Goal: Information Seeking & Learning: Learn about a topic

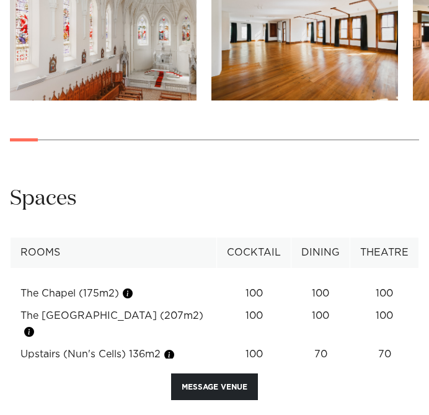
scroll to position [1290, 0]
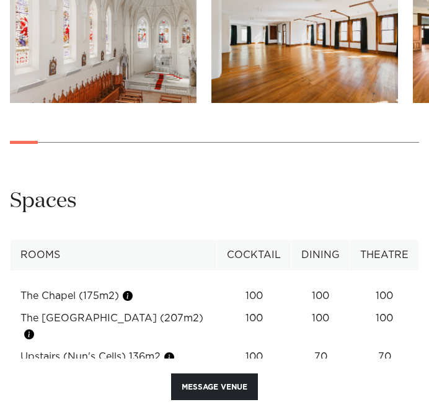
click at [53, 143] on div at bounding box center [214, 142] width 409 height 1
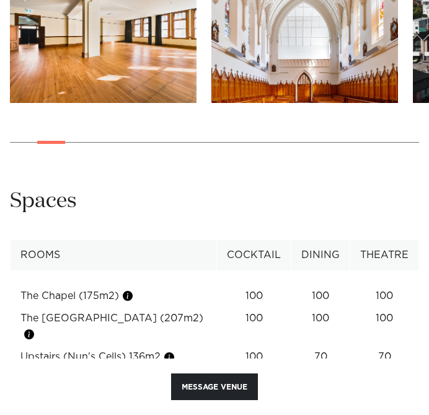
click at [275, 66] on img "4 / 30" at bounding box center [304, 34] width 187 height 137
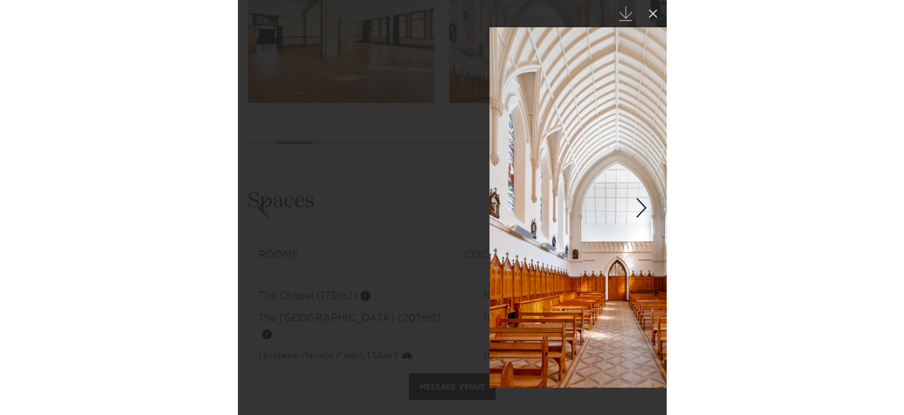
scroll to position [1111, 0]
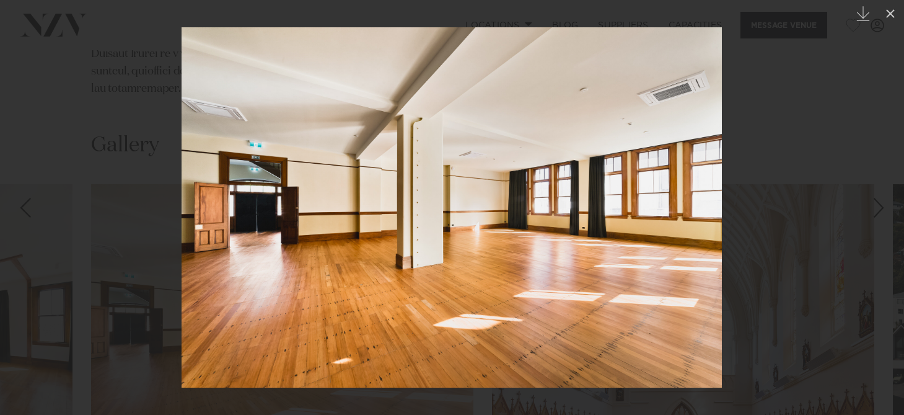
click at [428, 277] on img at bounding box center [452, 207] width 541 height 360
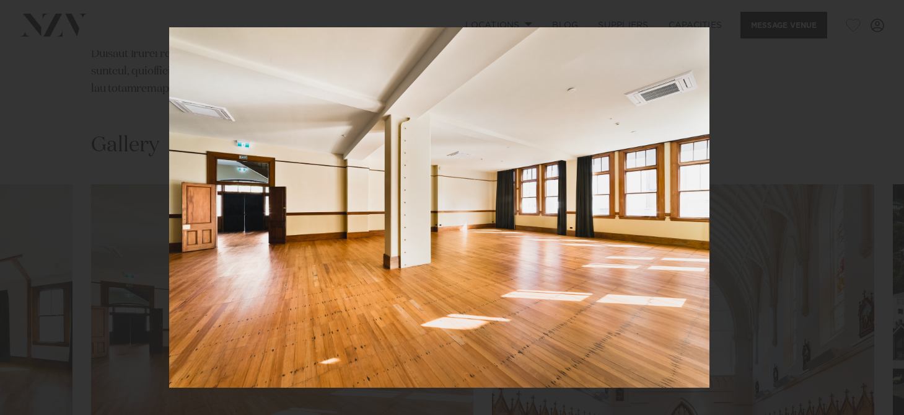
drag, startPoint x: 677, startPoint y: 279, endPoint x: 277, endPoint y: 302, distance: 400.5
click at [286, 299] on img at bounding box center [439, 207] width 541 height 360
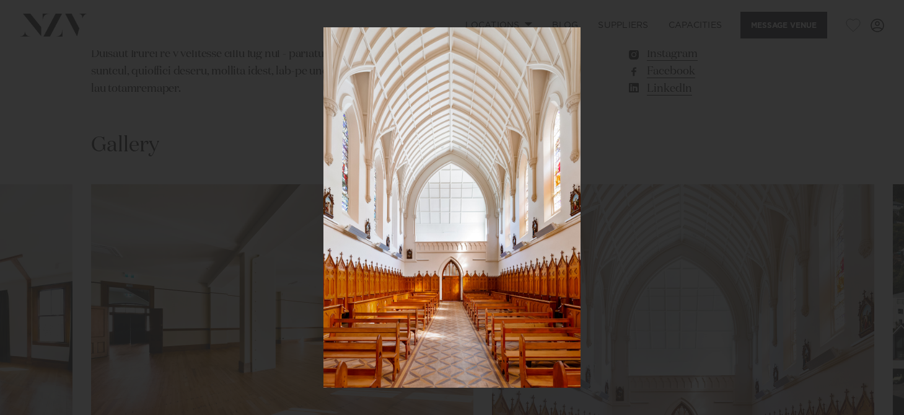
drag, startPoint x: 576, startPoint y: 291, endPoint x: 100, endPoint y: 290, distance: 476.1
click at [101, 290] on div at bounding box center [452, 207] width 904 height 415
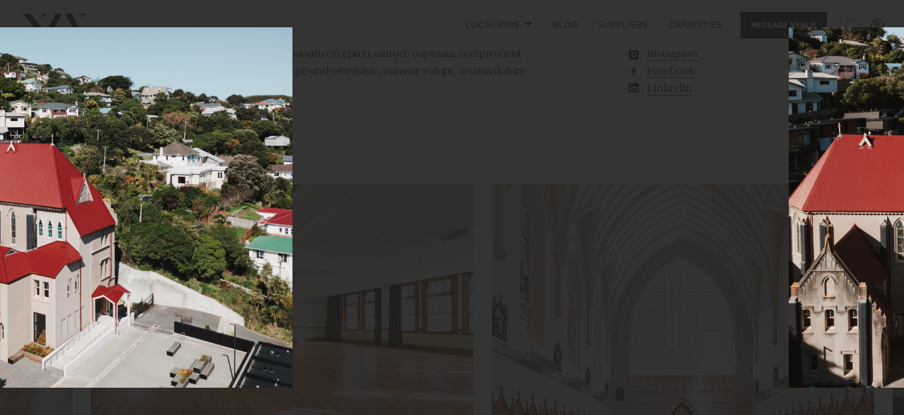
drag, startPoint x: 681, startPoint y: 268, endPoint x: 244, endPoint y: 284, distance: 437.3
click at [244, 284] on img at bounding box center [34, 207] width 518 height 360
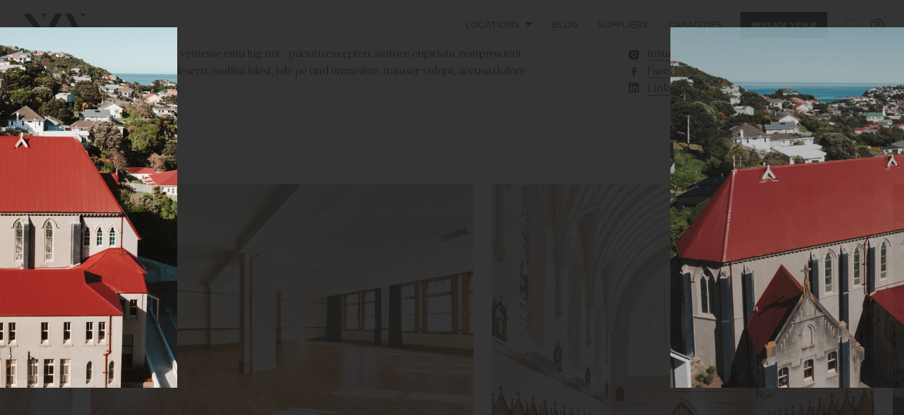
drag, startPoint x: 484, startPoint y: 275, endPoint x: 0, endPoint y: 270, distance: 484.1
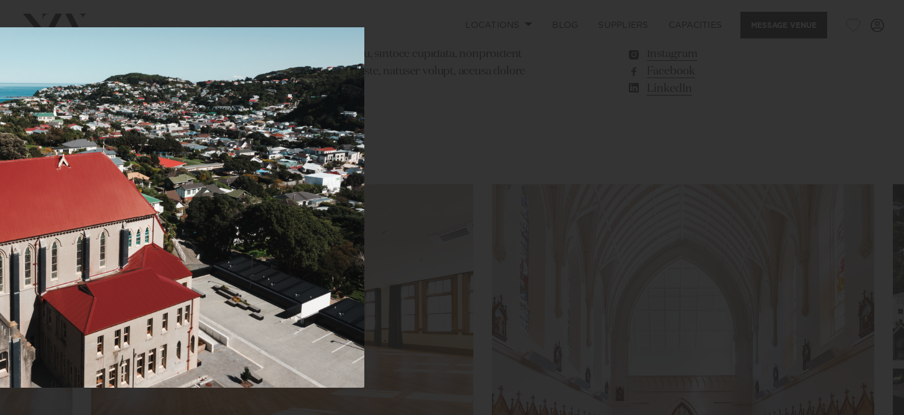
drag, startPoint x: 398, startPoint y: 266, endPoint x: 0, endPoint y: 293, distance: 398.8
click at [0, 293] on img at bounding box center [102, 207] width 523 height 360
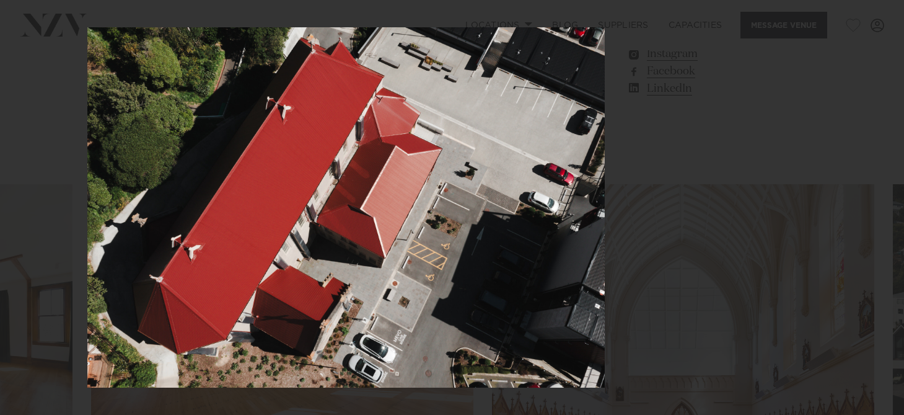
drag, startPoint x: 580, startPoint y: 283, endPoint x: 72, endPoint y: 276, distance: 508.3
click at [87, 276] on img at bounding box center [346, 207] width 518 height 360
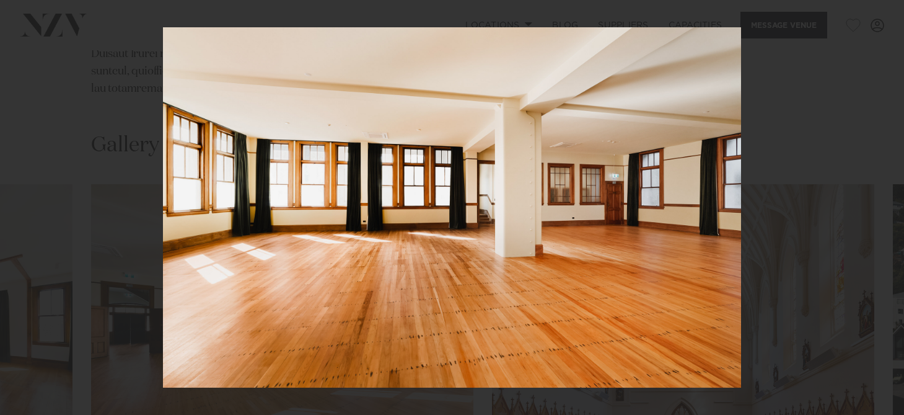
drag, startPoint x: 506, startPoint y: 243, endPoint x: 198, endPoint y: 245, distance: 308.1
click at [237, 244] on img at bounding box center [452, 207] width 578 height 360
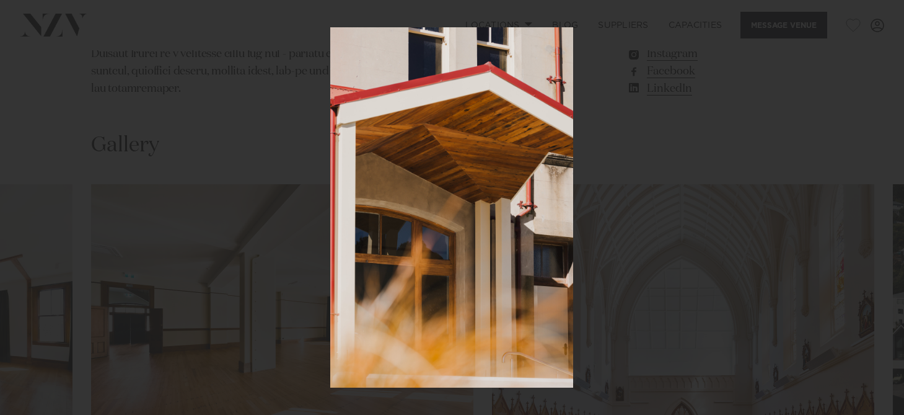
drag, startPoint x: 582, startPoint y: 270, endPoint x: 166, endPoint y: 293, distance: 416.6
click at [166, 293] on div at bounding box center [452, 207] width 904 height 415
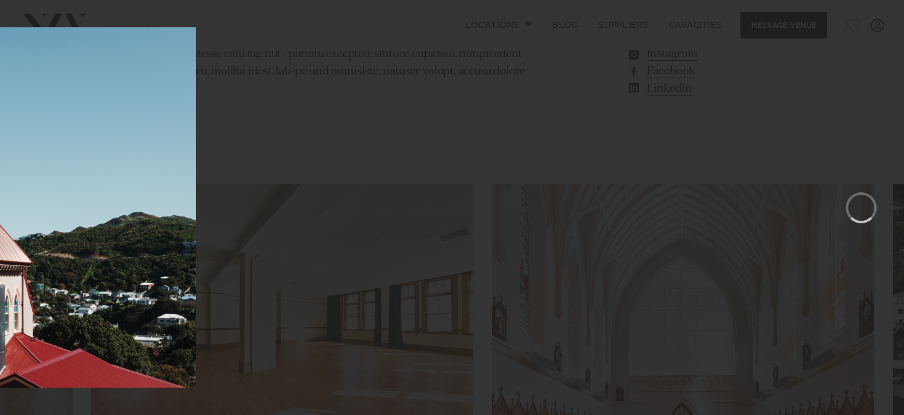
drag, startPoint x: 559, startPoint y: 288, endPoint x: 0, endPoint y: 271, distance: 558.8
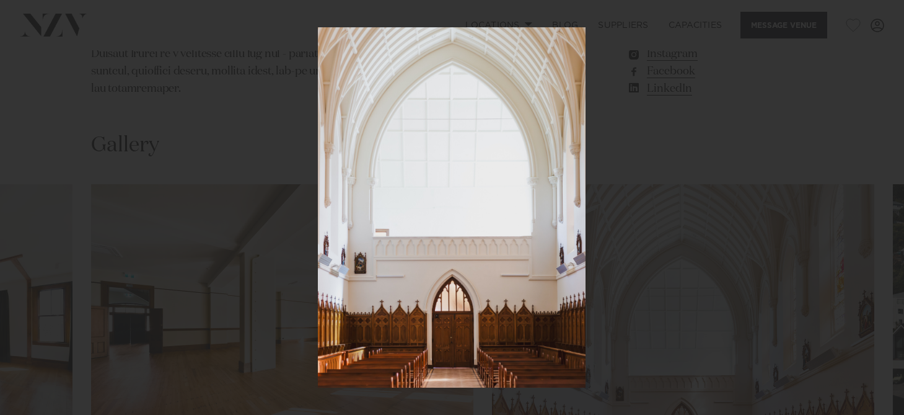
drag, startPoint x: 607, startPoint y: 335, endPoint x: 161, endPoint y: 342, distance: 446.4
click at [161, 342] on div at bounding box center [452, 207] width 904 height 415
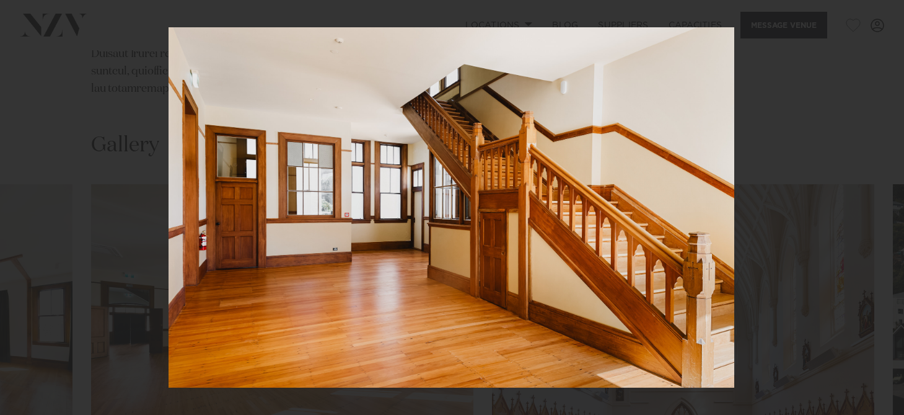
drag, startPoint x: 508, startPoint y: 335, endPoint x: 131, endPoint y: 322, distance: 377.1
click at [169, 320] on img at bounding box center [452, 207] width 566 height 360
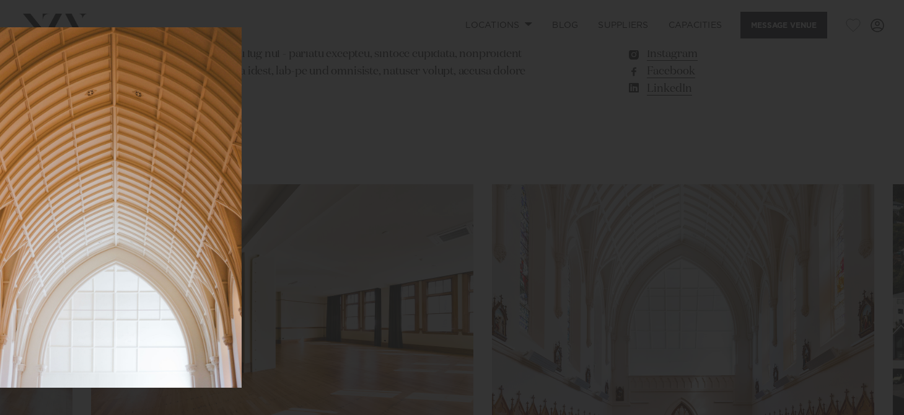
drag, startPoint x: 466, startPoint y: 300, endPoint x: 0, endPoint y: 291, distance: 466.2
click at [0, 291] on img at bounding box center [113, 207] width 257 height 360
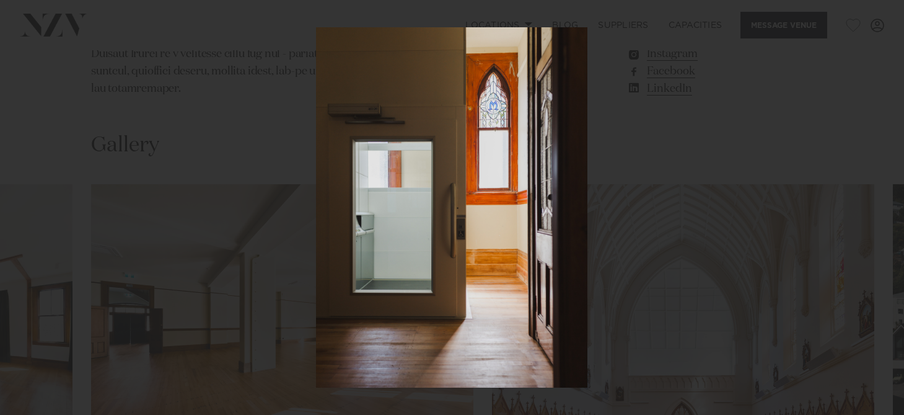
drag, startPoint x: 495, startPoint y: 294, endPoint x: 29, endPoint y: 312, distance: 466.5
click at [316, 312] on img at bounding box center [452, 207] width 272 height 360
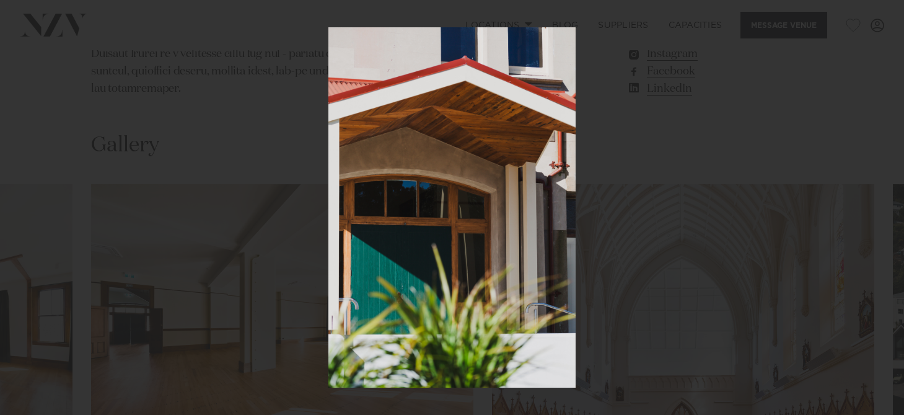
click at [428, 110] on div at bounding box center [452, 207] width 904 height 415
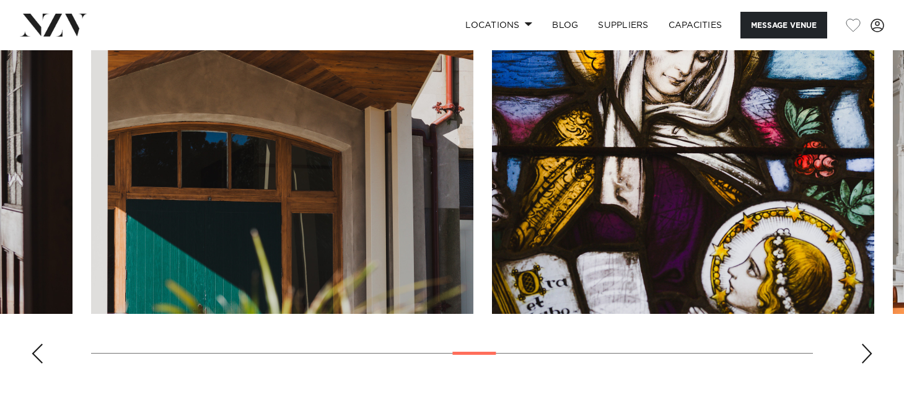
scroll to position [1253, 0]
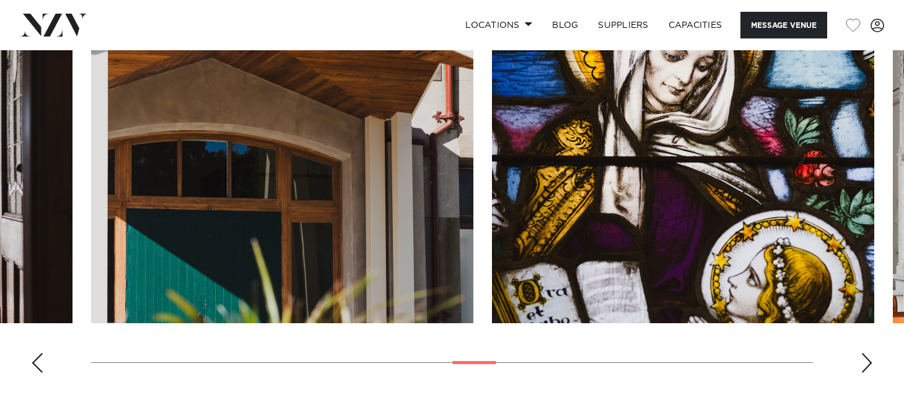
click at [428, 293] on swiper-container at bounding box center [452, 212] width 904 height 340
click at [428, 353] on div "Next slide" at bounding box center [867, 363] width 12 height 20
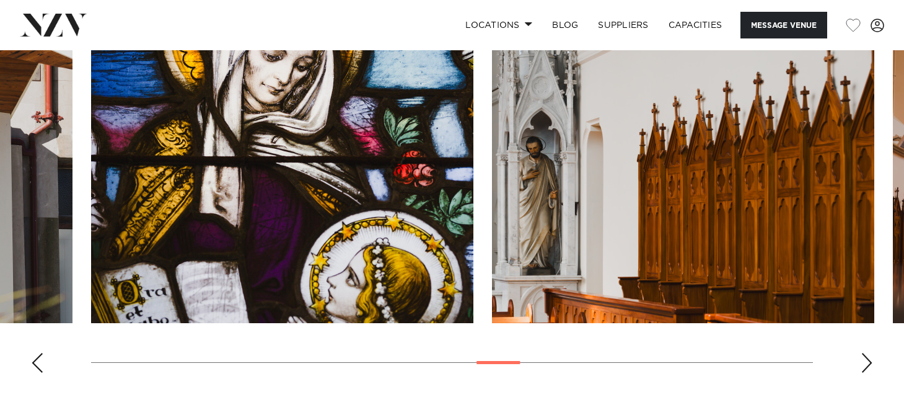
click at [428, 353] on div "Next slide" at bounding box center [867, 363] width 12 height 20
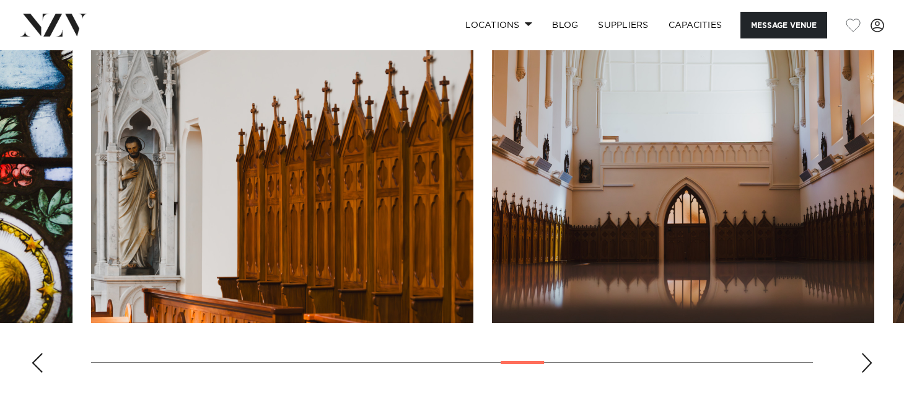
click at [428, 353] on div "Next slide" at bounding box center [867, 363] width 12 height 20
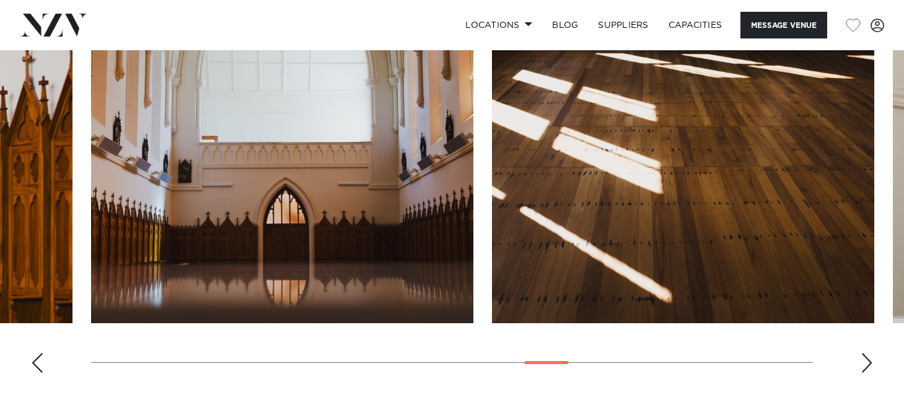
click at [428, 353] on div "Next slide" at bounding box center [867, 363] width 12 height 20
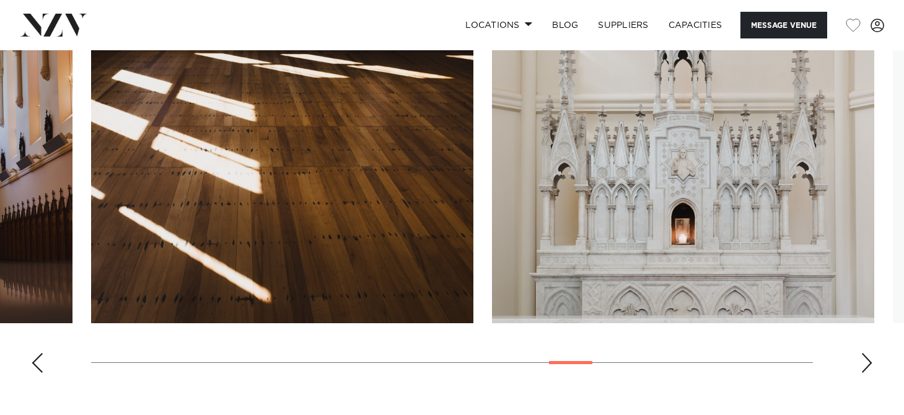
click at [428, 353] on div "Next slide" at bounding box center [867, 363] width 12 height 20
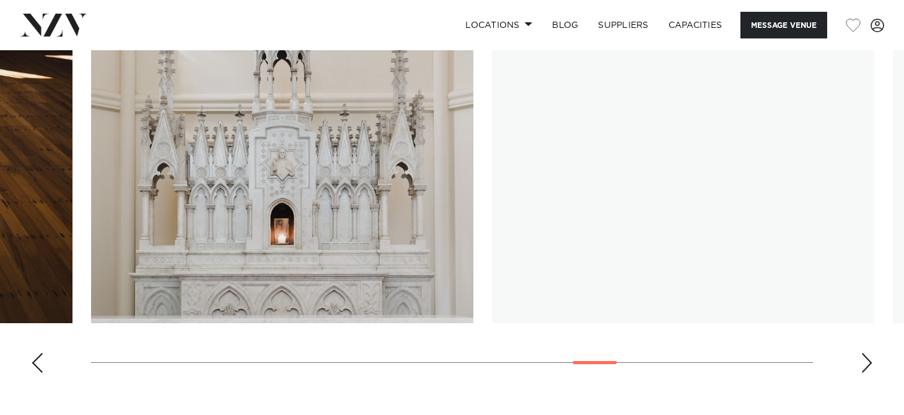
click at [428, 353] on div "Next slide" at bounding box center [867, 363] width 12 height 20
